Goal: Task Accomplishment & Management: Use online tool/utility

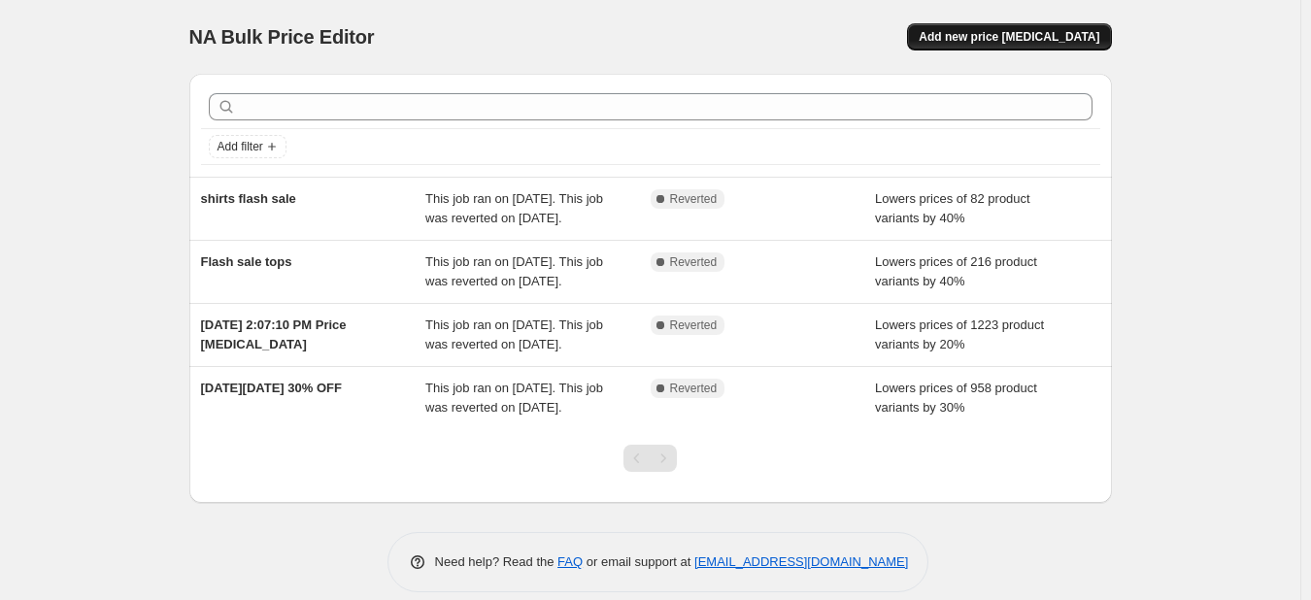
click at [1053, 32] on span "Add new price [MEDICAL_DATA]" at bounding box center [1009, 37] width 181 height 16
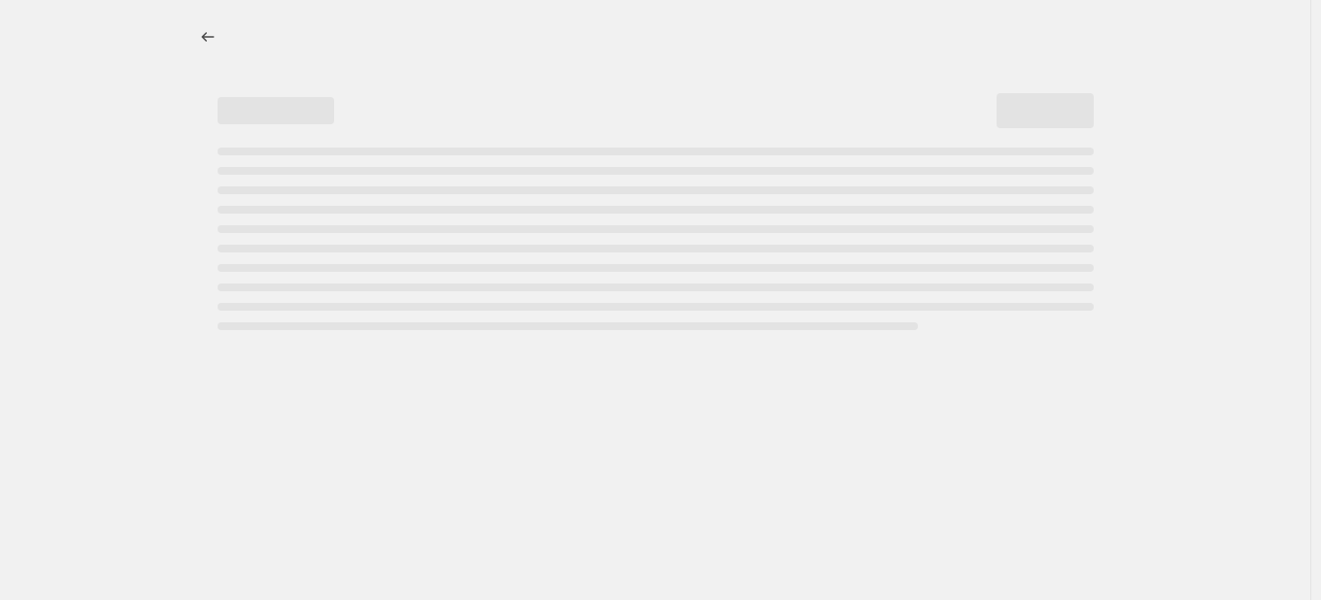
select select "percentage"
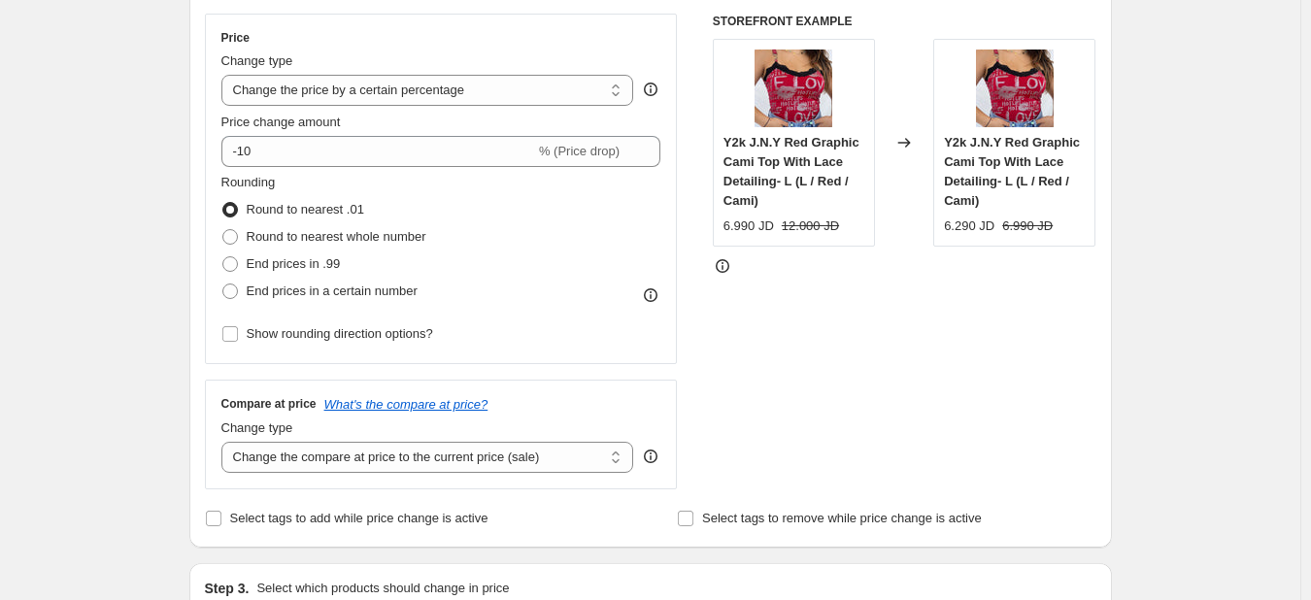
scroll to position [345, 0]
click at [476, 455] on select "Change the compare at price to the current price (sale) Change the compare at p…" at bounding box center [427, 456] width 413 height 31
select select "remove"
click at [225, 441] on select "Change the compare at price to the current price (sale) Change the compare at p…" at bounding box center [427, 456] width 413 height 31
click at [607, 100] on select "Change the price to a certain amount Change the price by a certain amount Chang…" at bounding box center [427, 89] width 413 height 31
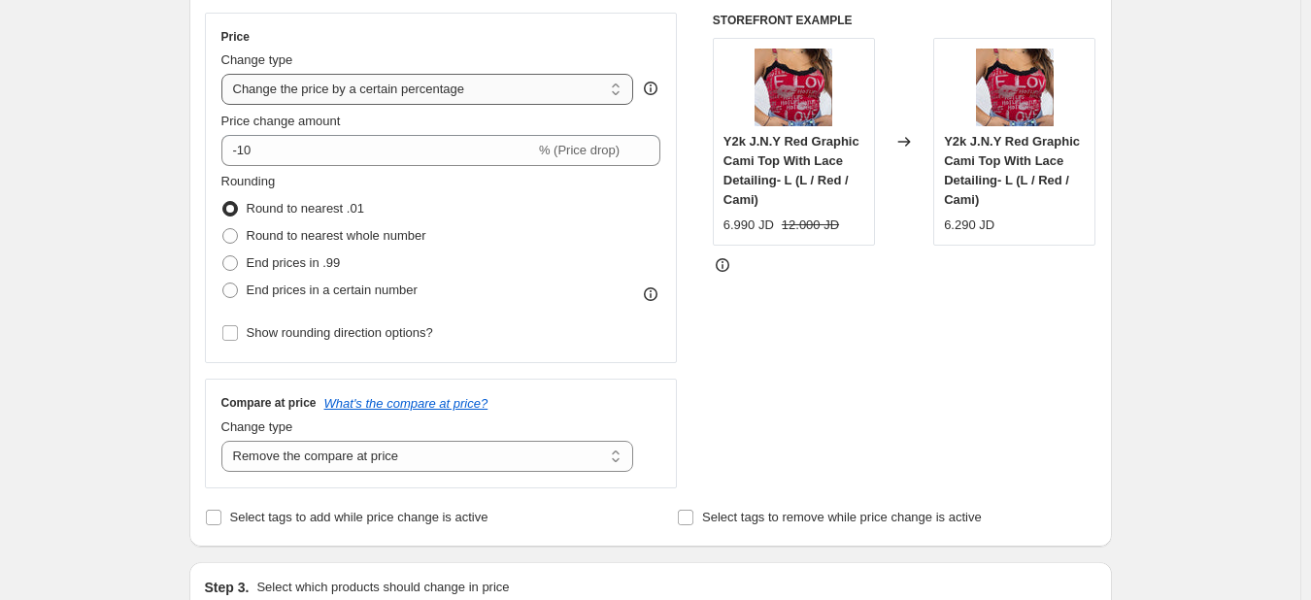
select select "ecap"
click at [225, 74] on select "Change the price to a certain amount Change the price by a certain amount Chang…" at bounding box center [427, 89] width 413 height 31
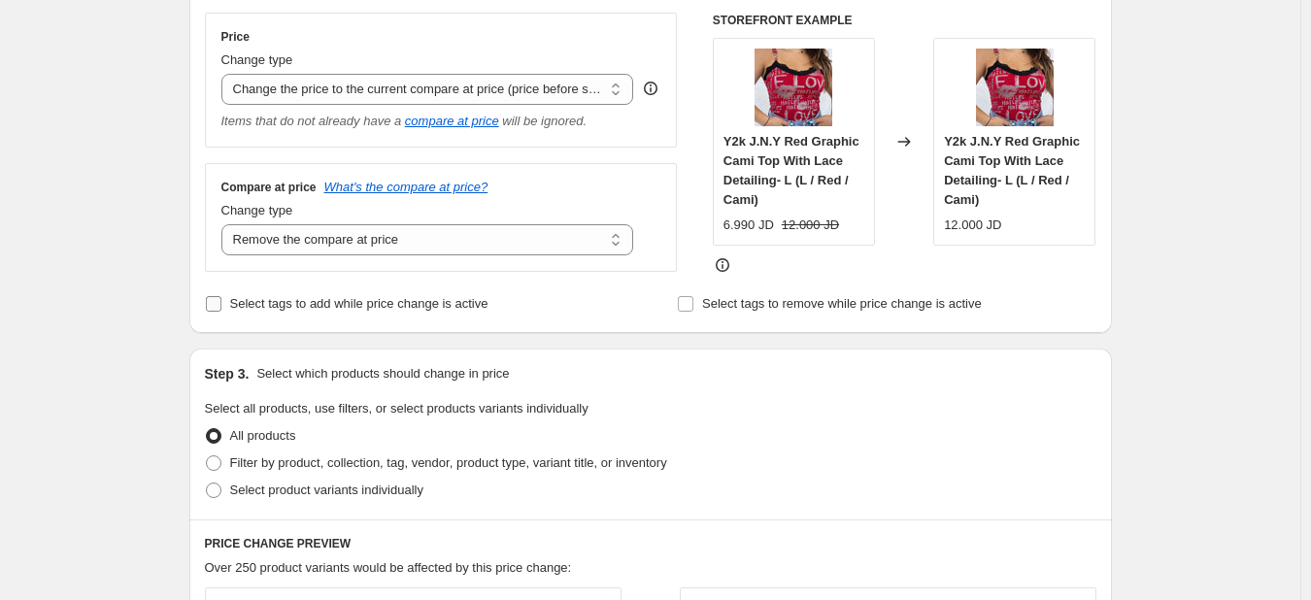
click at [367, 310] on span "Select tags to add while price change is active" at bounding box center [359, 303] width 258 height 15
click at [221, 310] on input "Select tags to add while price change is active" at bounding box center [214, 304] width 16 height 16
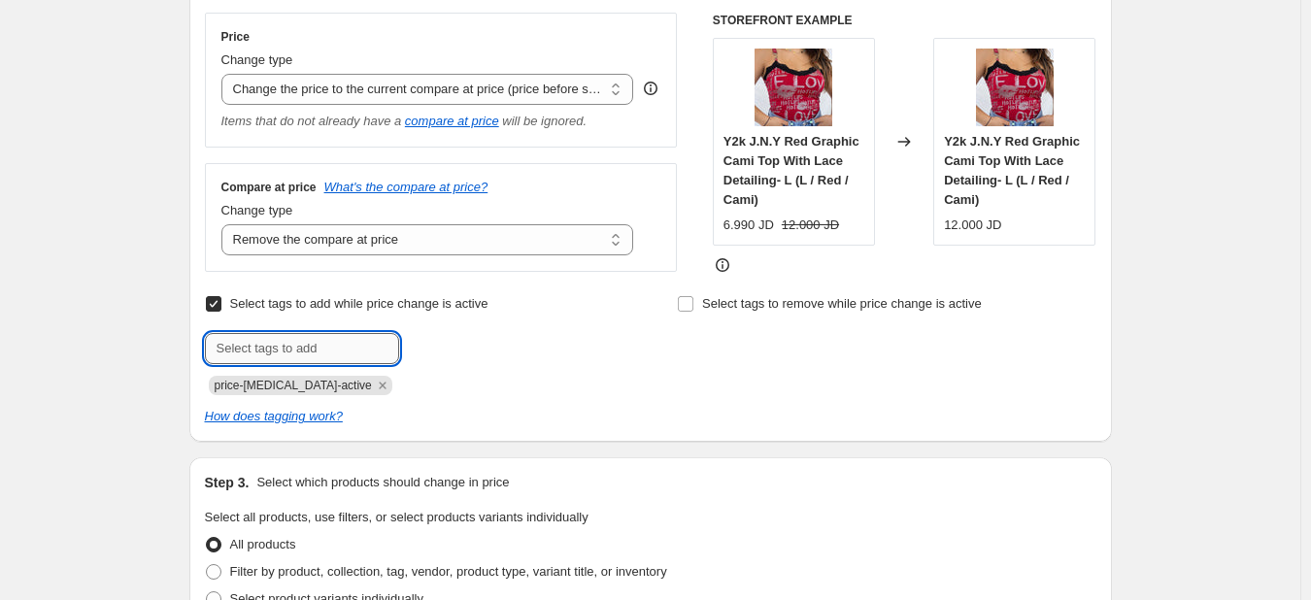
click at [340, 360] on input "text" at bounding box center [302, 348] width 194 height 31
click at [360, 313] on span "Select tags to add while price change is active" at bounding box center [359, 303] width 258 height 19
click at [221, 312] on input "Select tags to add while price change is active" at bounding box center [214, 304] width 16 height 16
checkbox input "false"
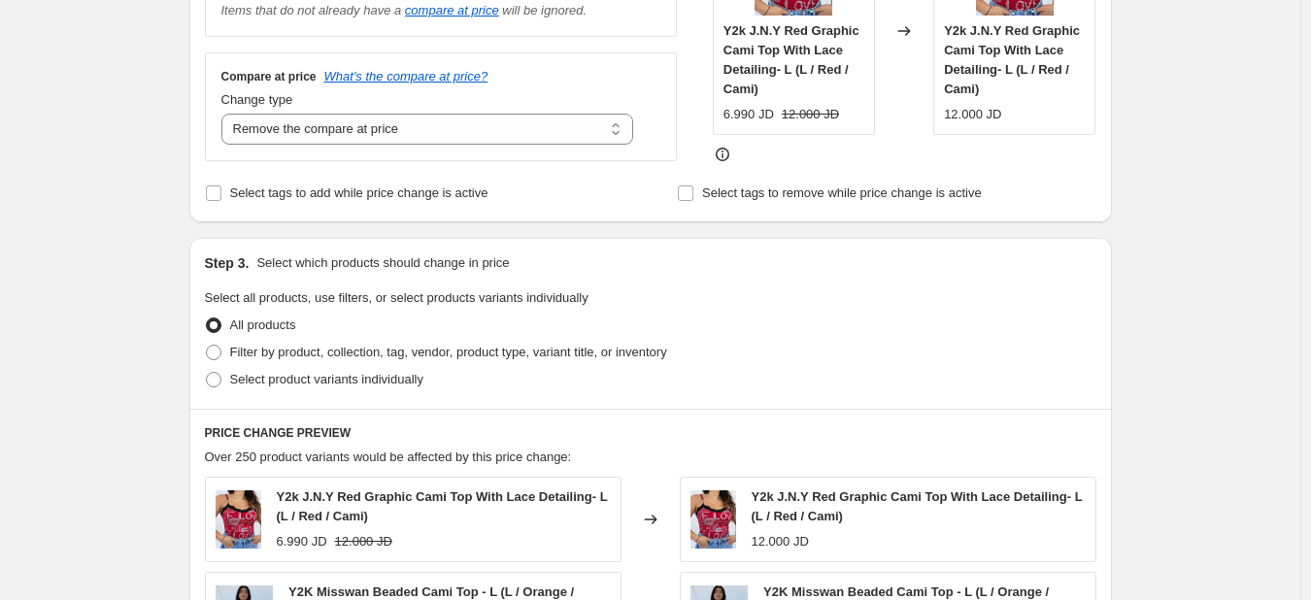
scroll to position [457, 0]
click at [367, 357] on span "Filter by product, collection, tag, vendor, product type, variant title, or inv…" at bounding box center [448, 351] width 437 height 15
click at [207, 345] on input "Filter by product, collection, tag, vendor, product type, variant title, or inv…" at bounding box center [206, 344] width 1 height 1
radio input "true"
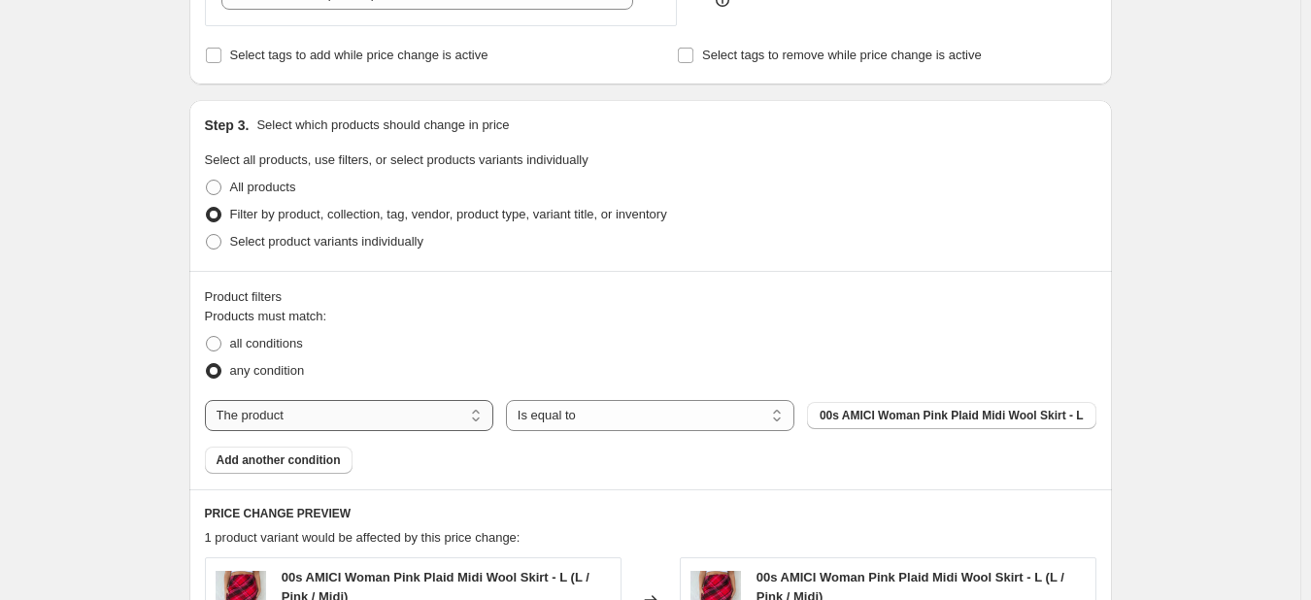
scroll to position [593, 0]
click at [455, 418] on select "The product The product's collection The product's tag The product's vendor The…" at bounding box center [349, 413] width 289 height 31
select select "tag"
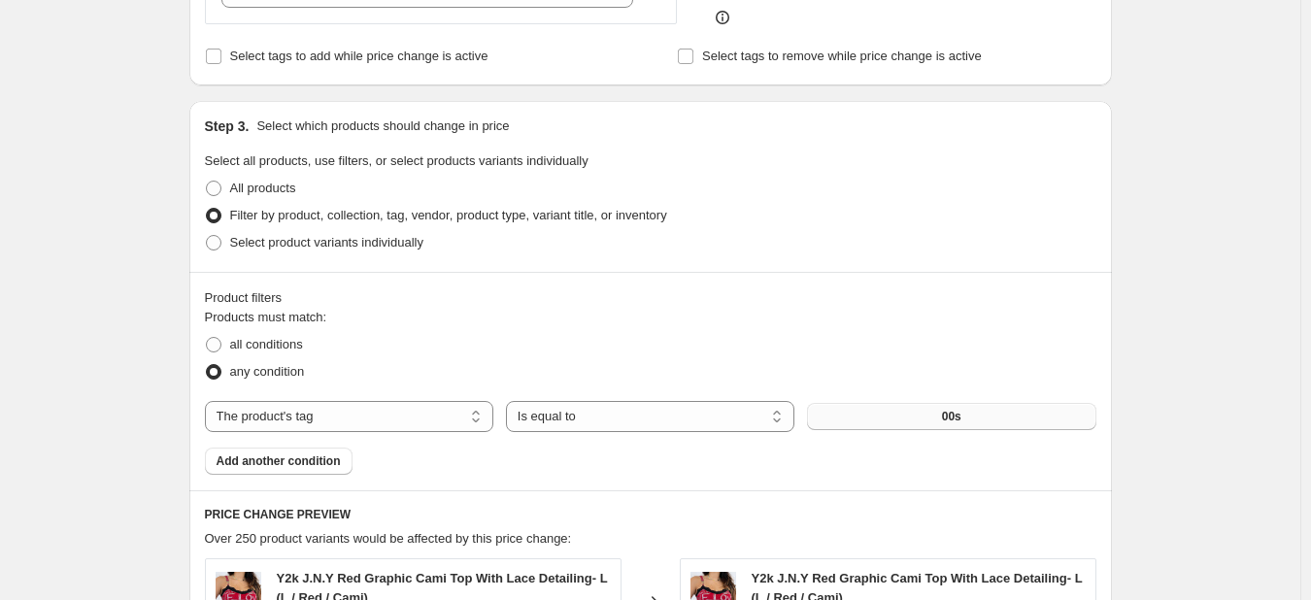
click at [924, 416] on button "00s" at bounding box center [951, 416] width 289 height 27
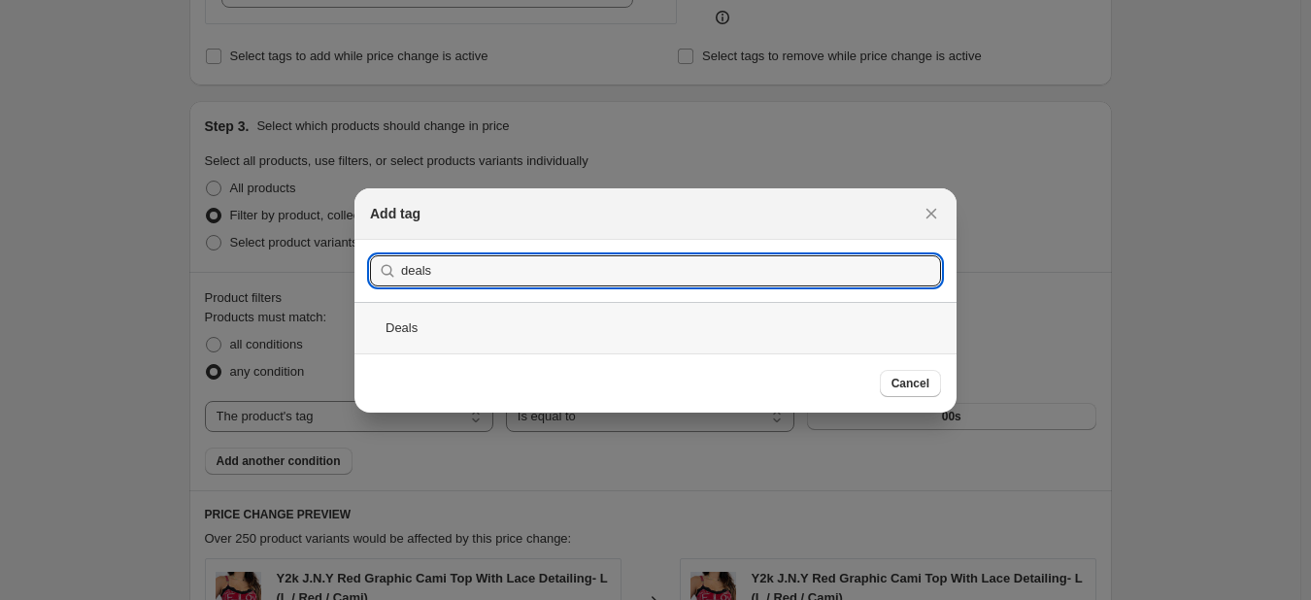
type input "deals"
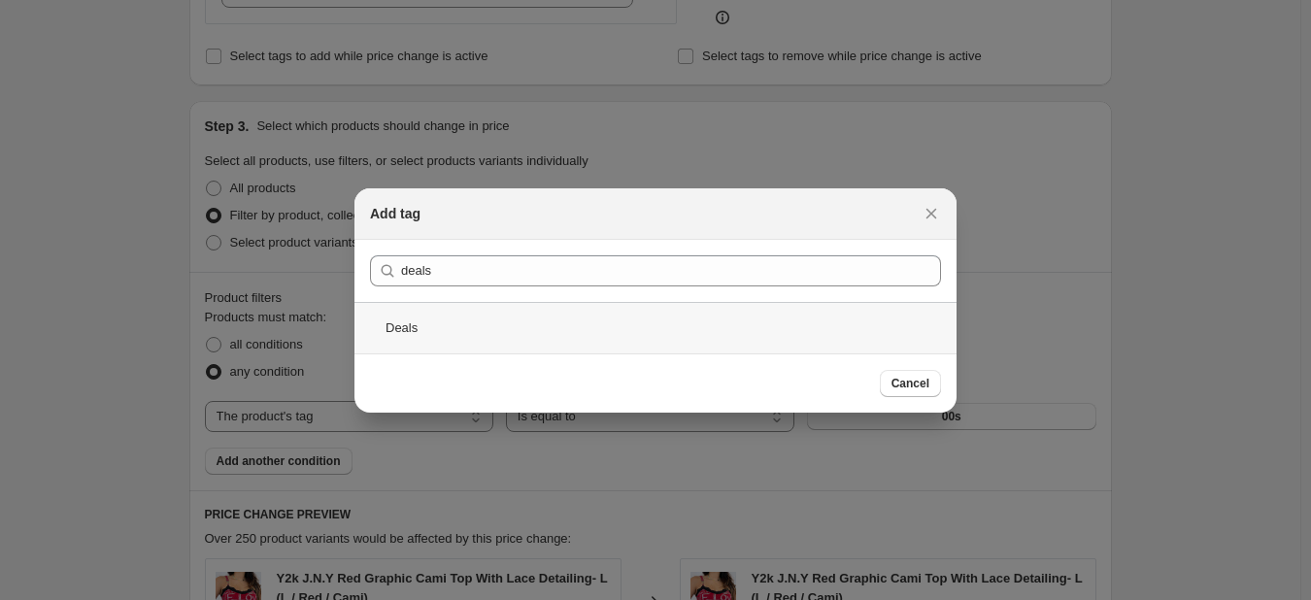
click at [459, 331] on div "Deals" at bounding box center [656, 327] width 602 height 51
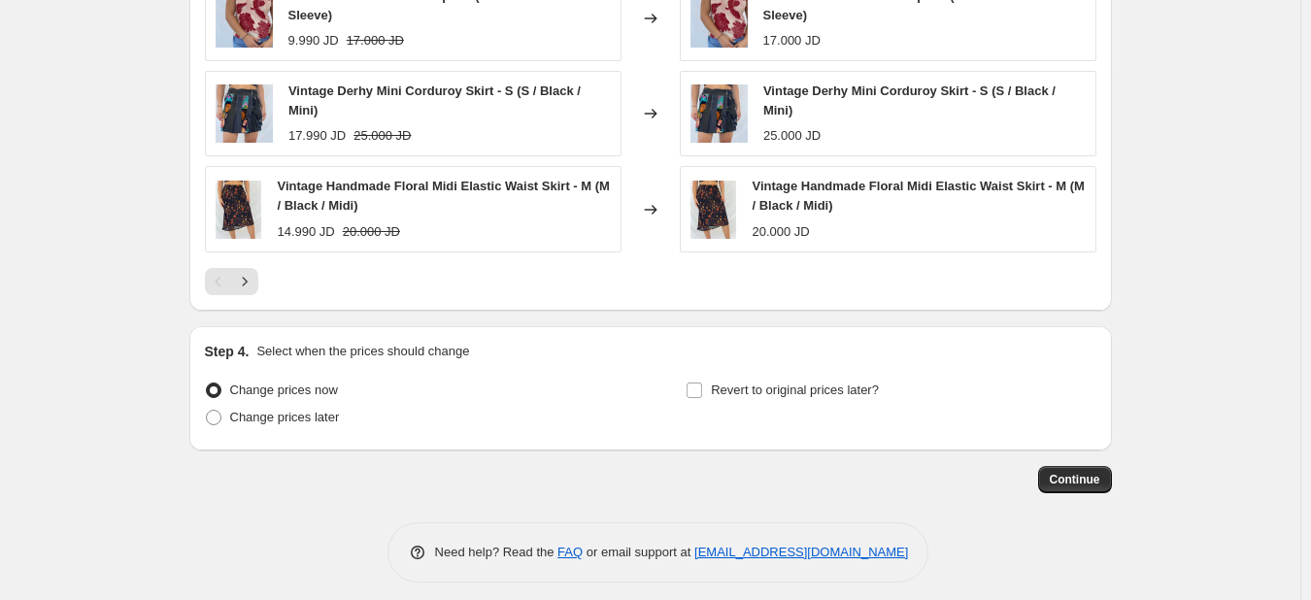
scroll to position [1372, 0]
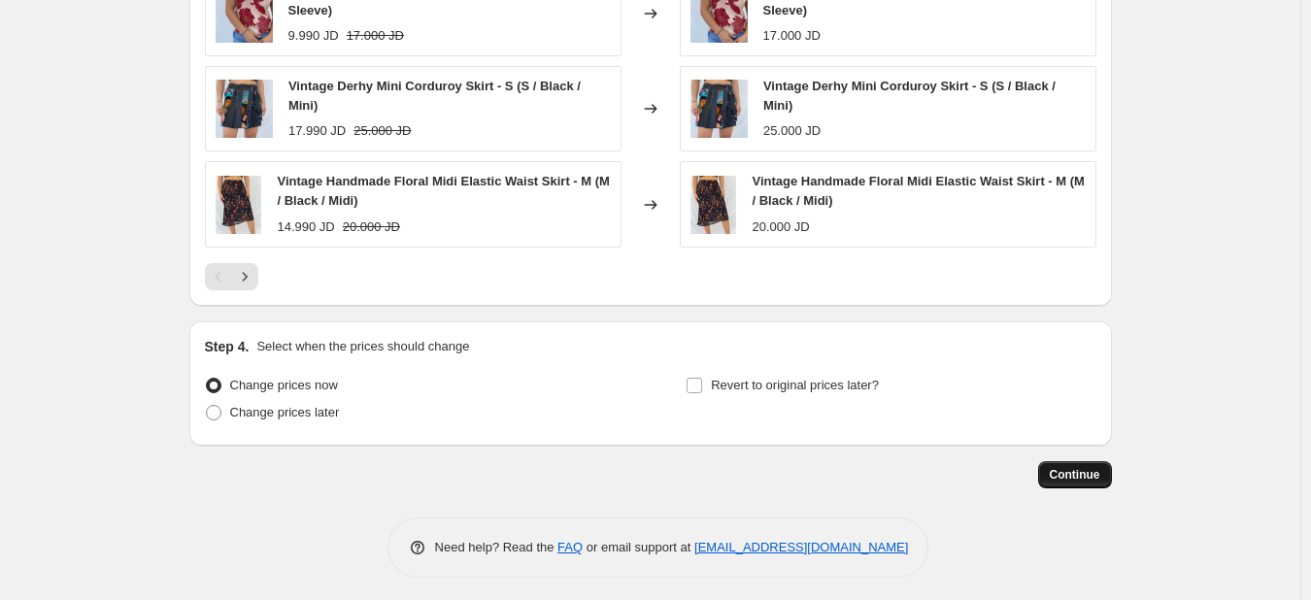
click at [1091, 467] on span "Continue" at bounding box center [1075, 475] width 51 height 16
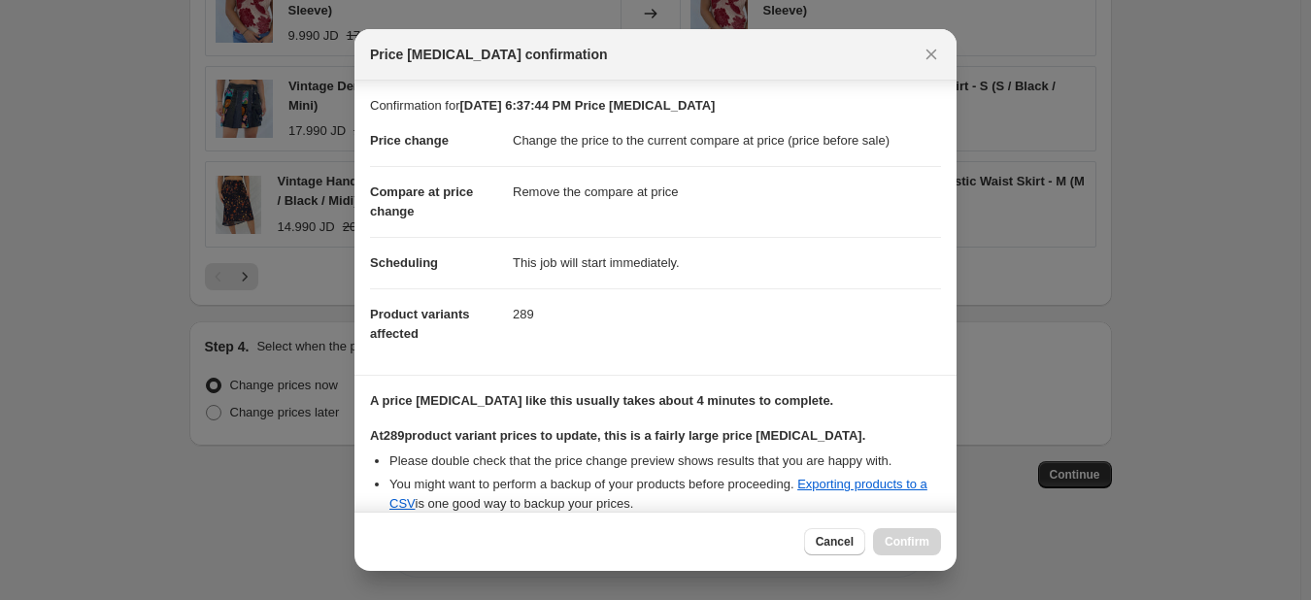
scroll to position [205, 0]
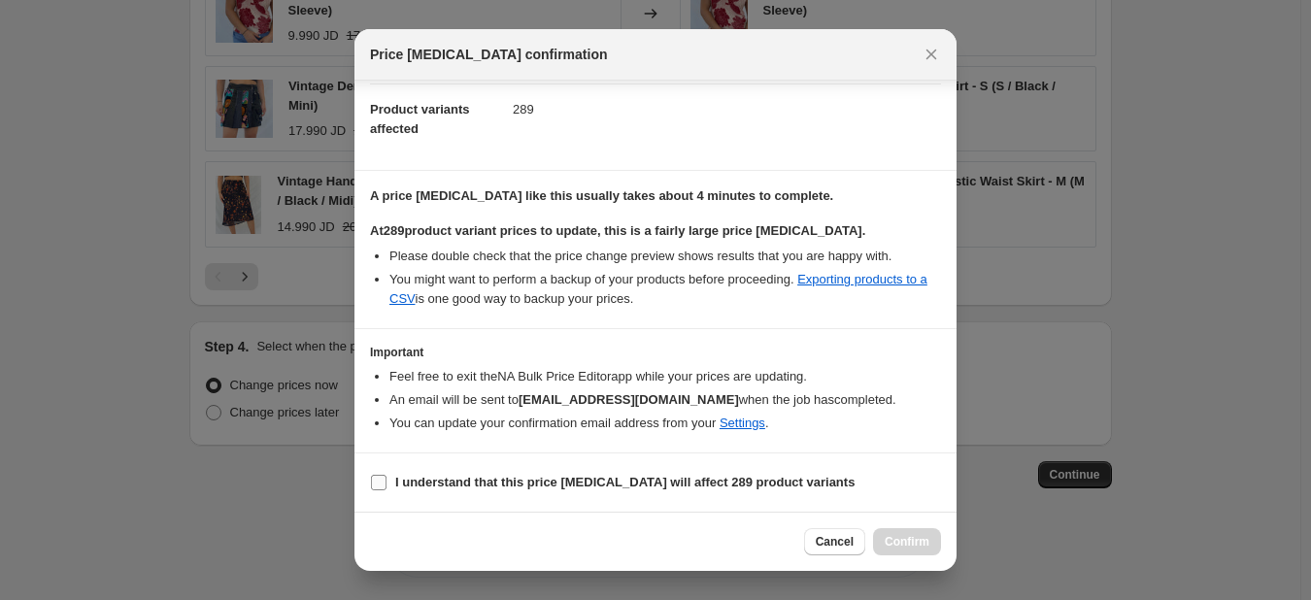
click at [477, 475] on b "I understand that this price change job will affect 289 product variants" at bounding box center [625, 482] width 460 height 15
click at [387, 475] on input "I understand that this price change job will affect 289 product variants" at bounding box center [379, 483] width 16 height 16
checkbox input "true"
click at [920, 531] on button "Confirm" at bounding box center [907, 541] width 68 height 27
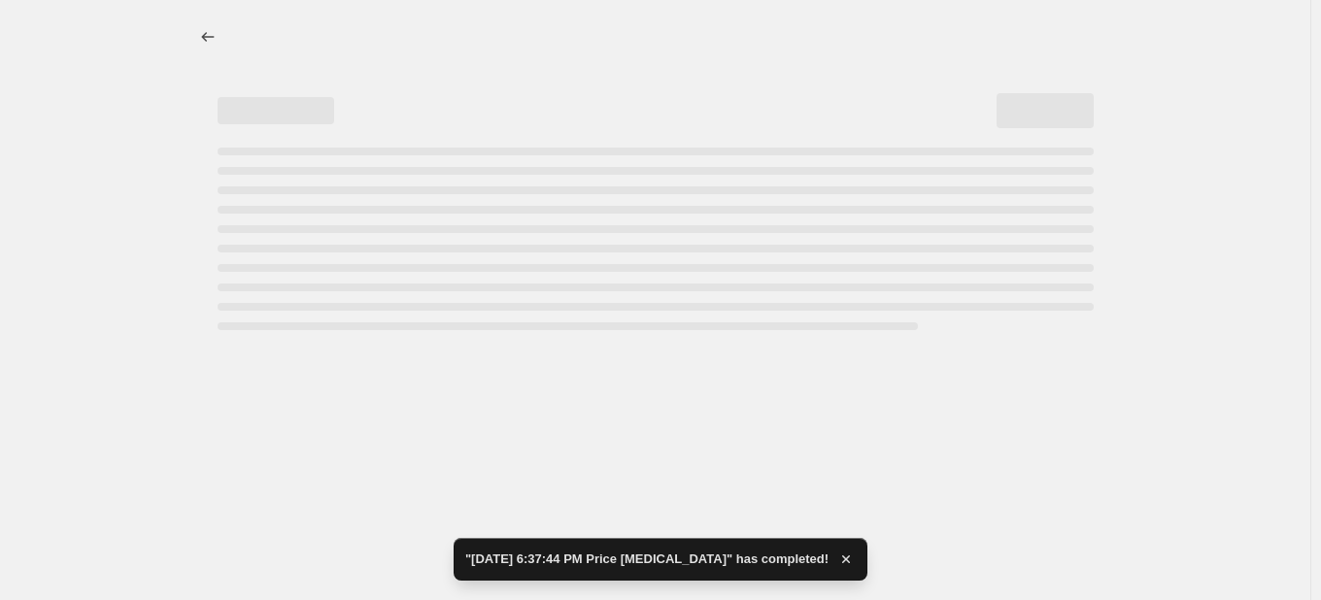
select select "ecap"
select select "remove"
select select "tag"
